Goal: Check status: Check status

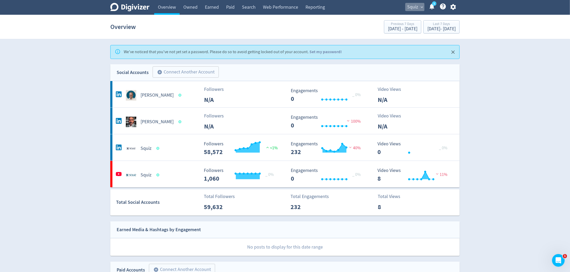
click at [419, 5] on button "Squiz expand_more" at bounding box center [415, 7] width 19 height 8
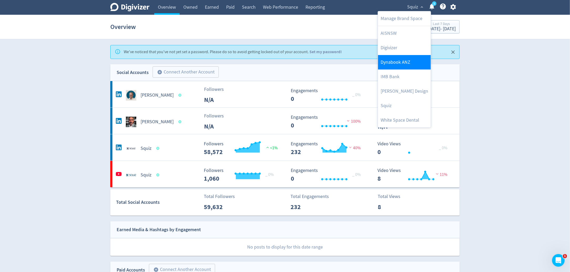
click at [392, 60] on link "Dynabook ANZ" at bounding box center [404, 62] width 53 height 14
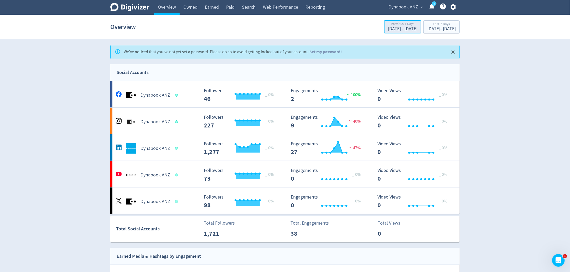
click at [388, 29] on div "[DATE] - [DATE]" at bounding box center [402, 29] width 29 height 5
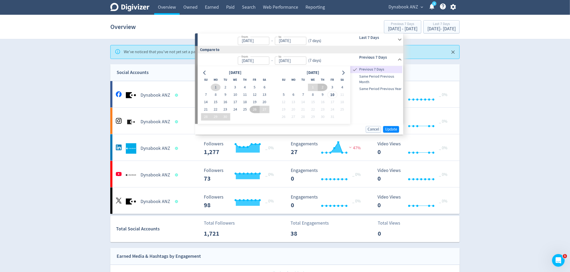
click at [215, 88] on button "1" at bounding box center [216, 87] width 10 height 7
type input "[DATE]"
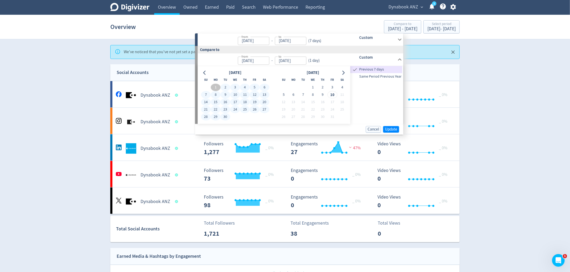
click at [225, 117] on button "30" at bounding box center [226, 116] width 10 height 7
type input "[DATE]"
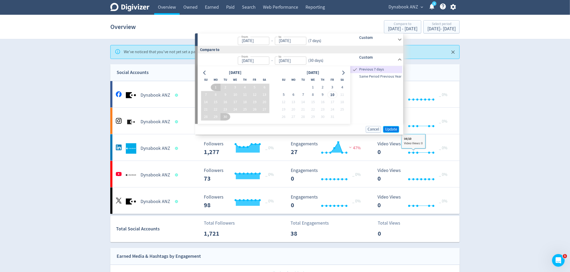
click at [393, 127] on span "Update" at bounding box center [391, 129] width 12 height 4
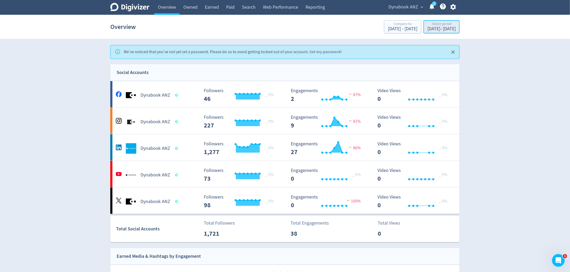
click at [428, 28] on div "[DATE] - [DATE]" at bounding box center [442, 29] width 28 height 5
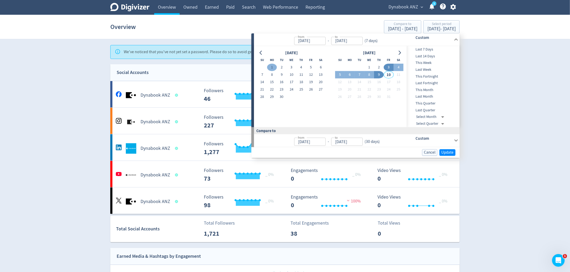
click at [271, 67] on button "1" at bounding box center [272, 67] width 10 height 7
type input "[DATE]"
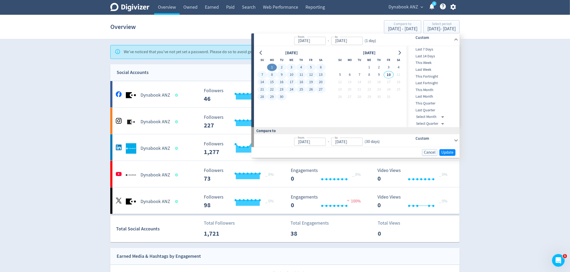
click at [283, 97] on button "30" at bounding box center [282, 96] width 10 height 7
type input "[DATE]"
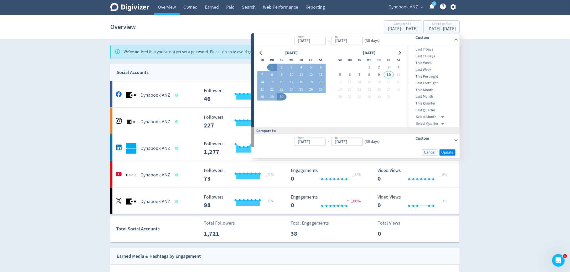
click at [446, 152] on span "Update" at bounding box center [448, 152] width 12 height 4
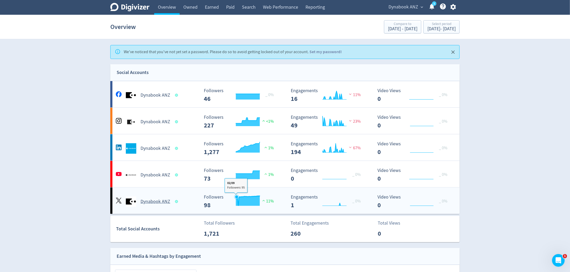
click at [239, 200] on icon "\a Followers\a ---\a" at bounding box center [248, 201] width 24 height 10
